Goal: Task Accomplishment & Management: Manage account settings

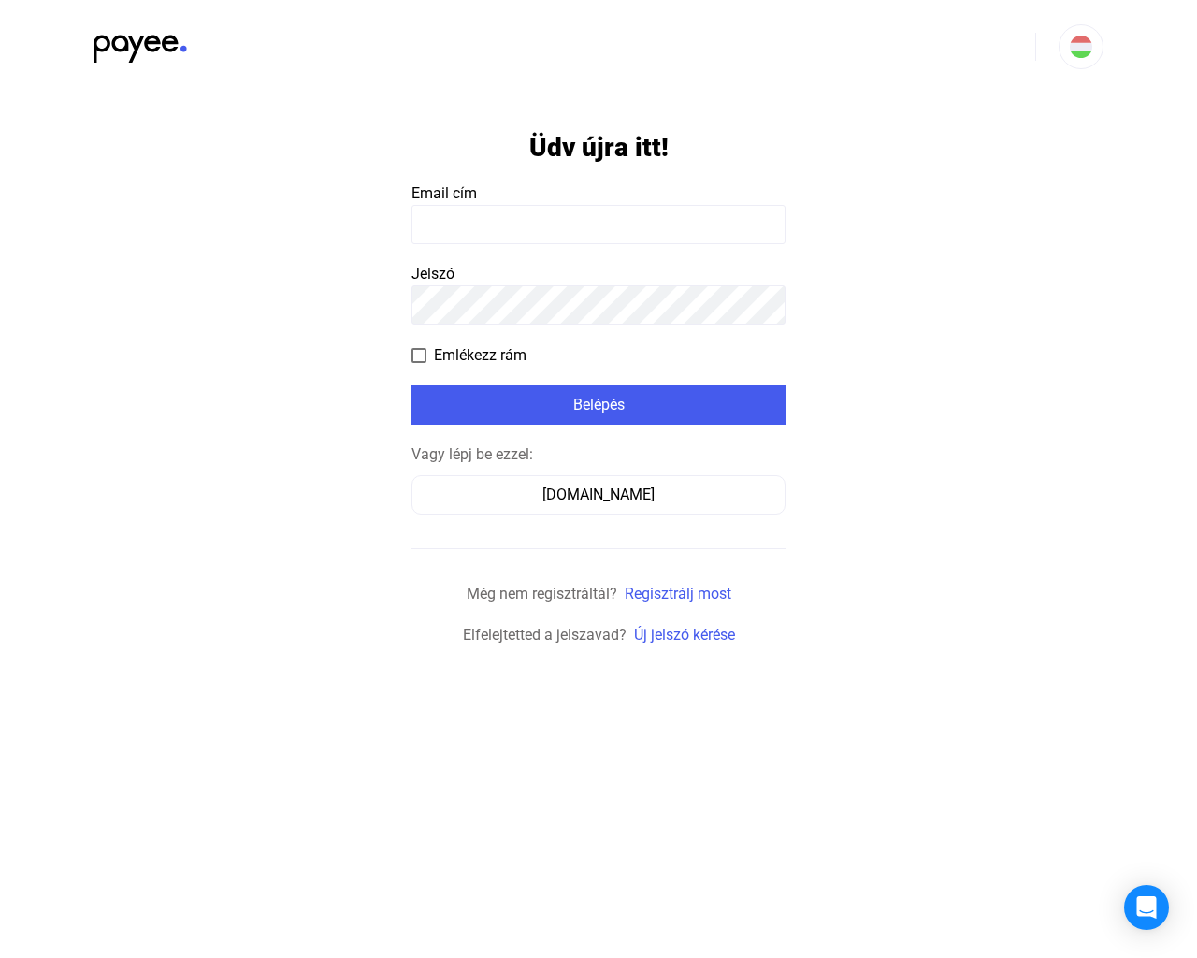
click at [437, 227] on input at bounding box center [599, 224] width 374 height 39
type input "**********"
click at [423, 350] on span at bounding box center [419, 355] width 15 height 15
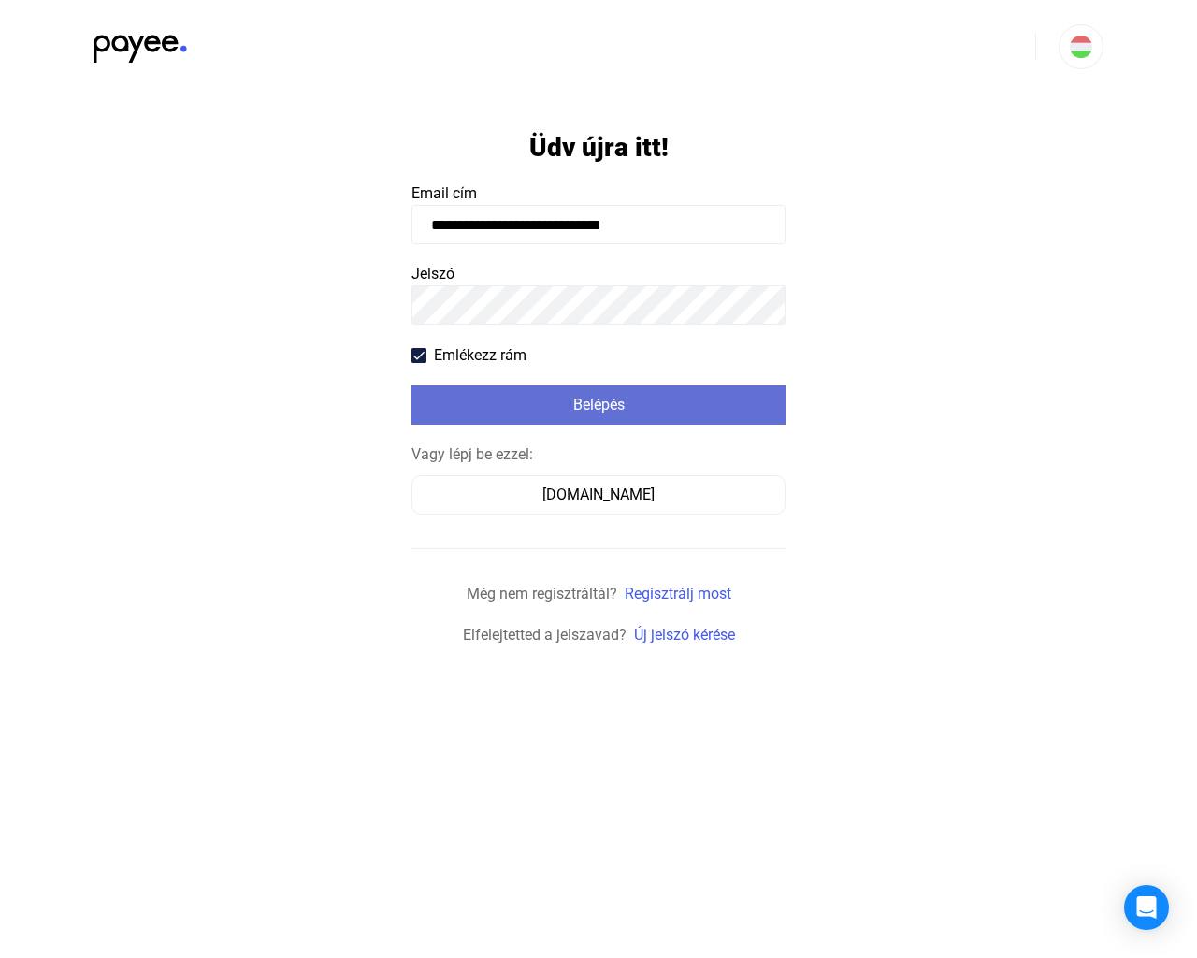
click at [601, 405] on div "Belépés" at bounding box center [598, 405] width 363 height 22
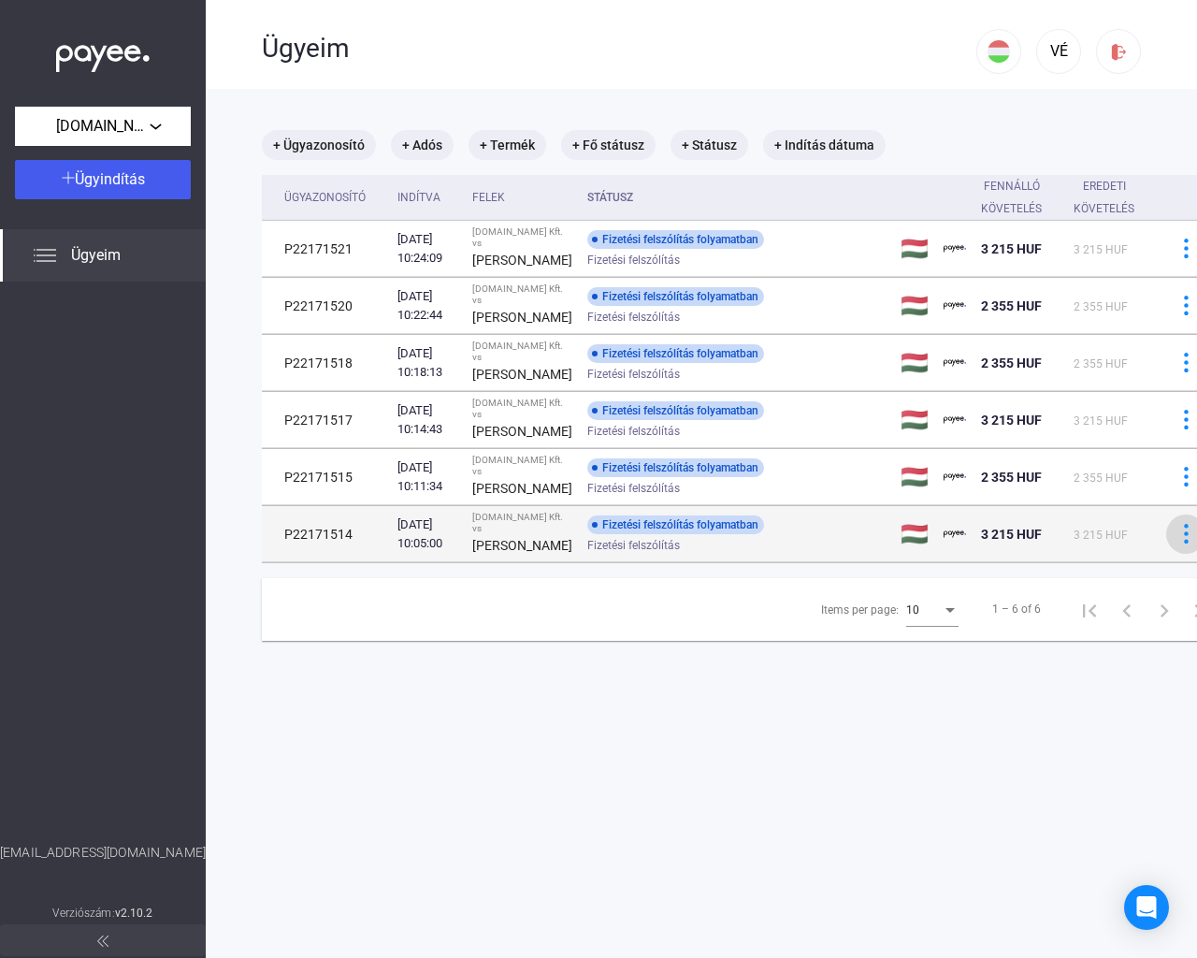
click at [1177, 543] on img at bounding box center [1187, 534] width 20 height 20
click at [1147, 614] on div at bounding box center [598, 479] width 1197 height 958
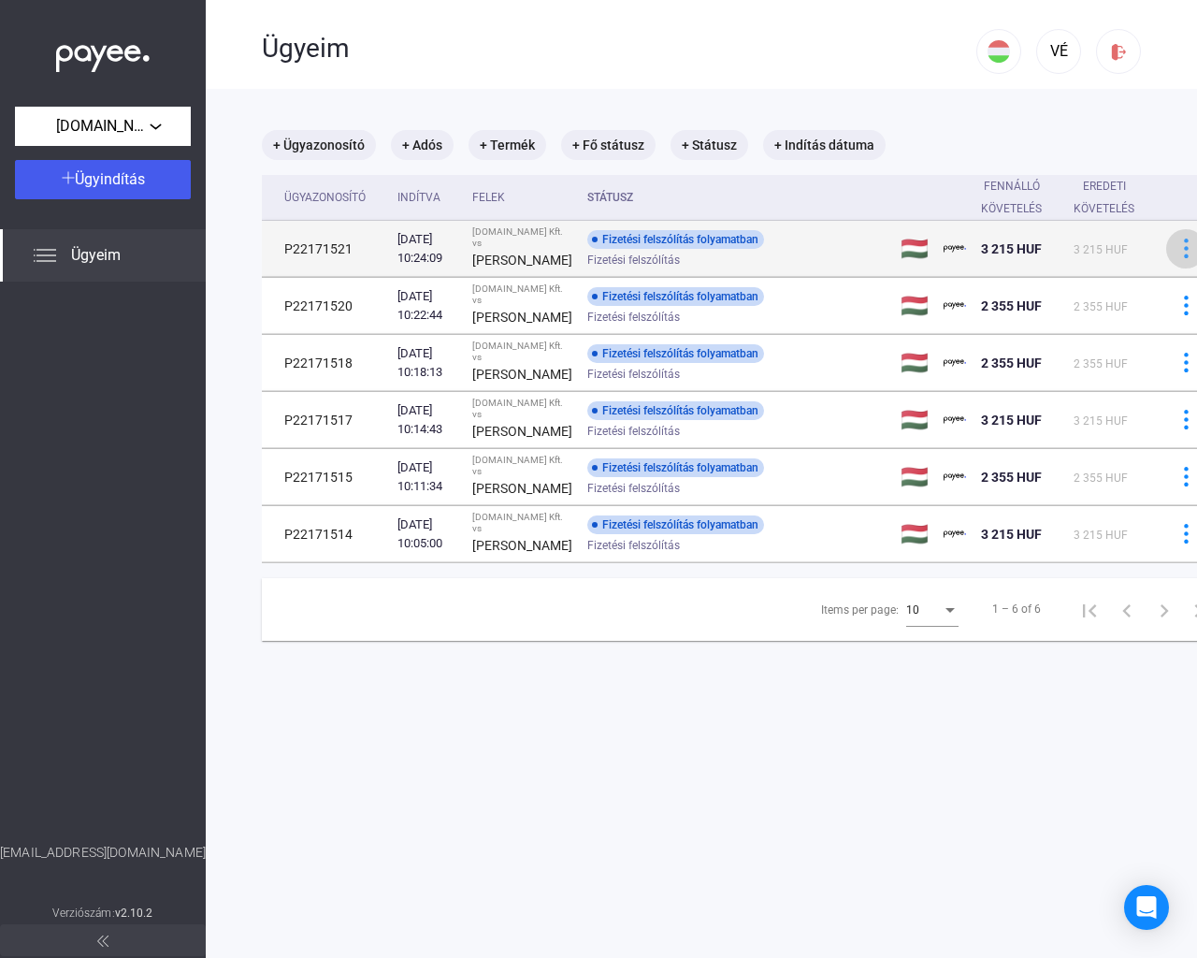
click at [1177, 257] on img at bounding box center [1187, 248] width 20 height 20
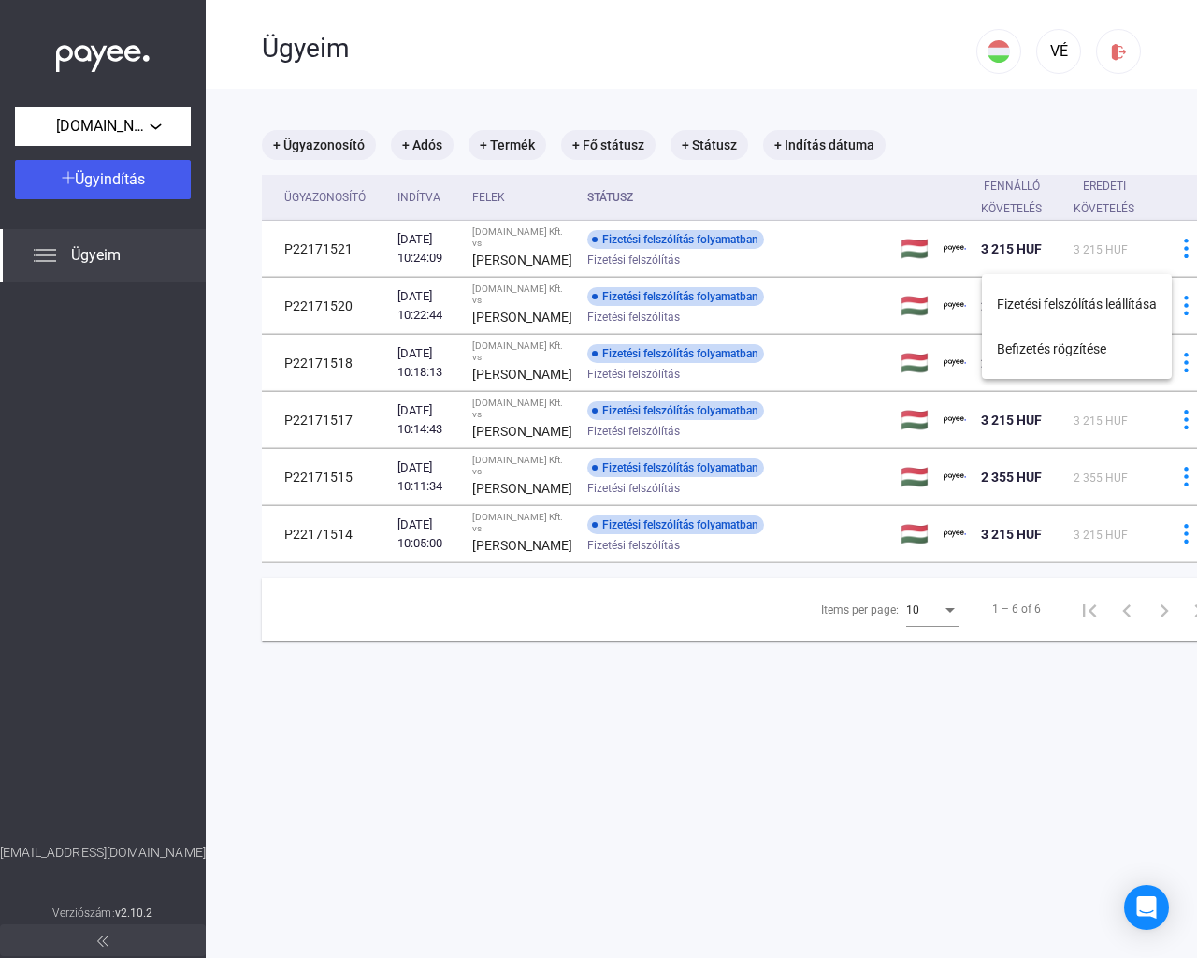
click at [1149, 256] on div at bounding box center [598, 479] width 1197 height 958
click at [576, 784] on main "+ Ügyazonosító + Adós + Termék + Fő státusz + Státusz + Indítás dátuma Ügyazono…" at bounding box center [745, 568] width 1078 height 958
